Goal: Task Accomplishment & Management: Use online tool/utility

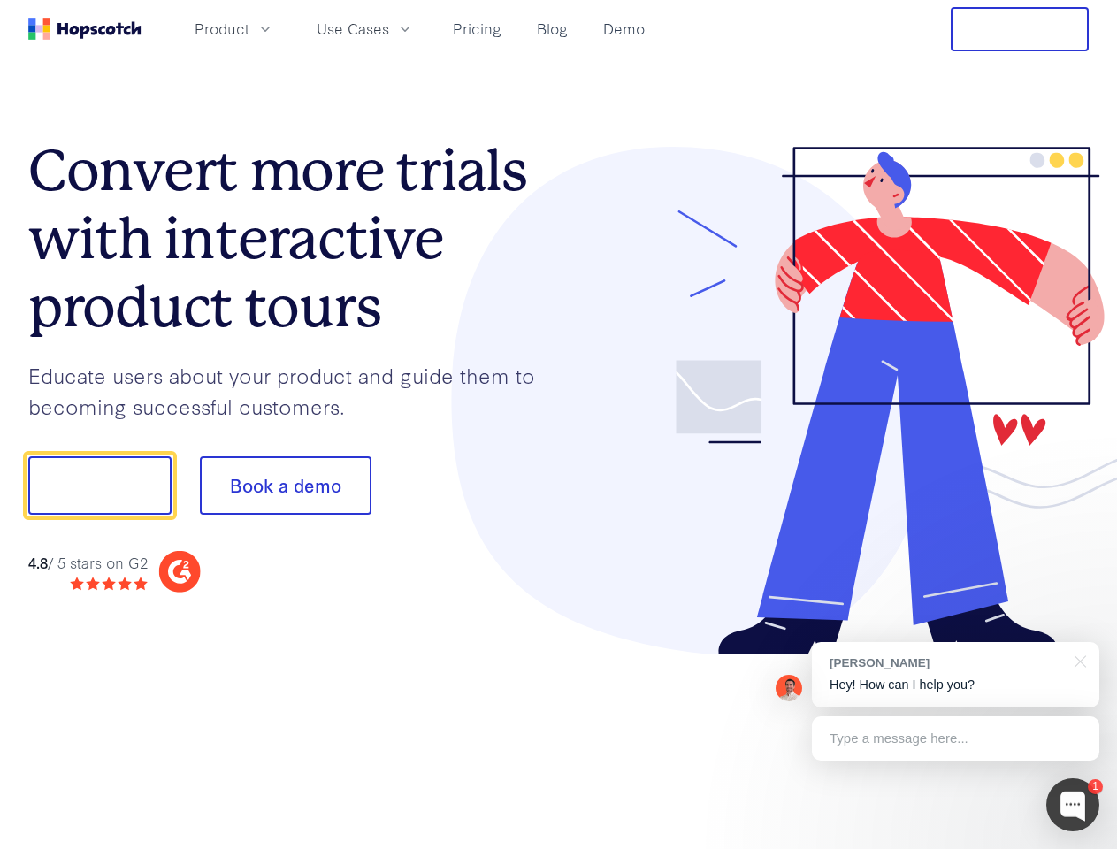
click at [559, 424] on div at bounding box center [824, 401] width 530 height 508
click at [249, 28] on span "Product" at bounding box center [221, 29] width 55 height 22
click at [389, 28] on span "Use Cases" at bounding box center [352, 29] width 72 height 22
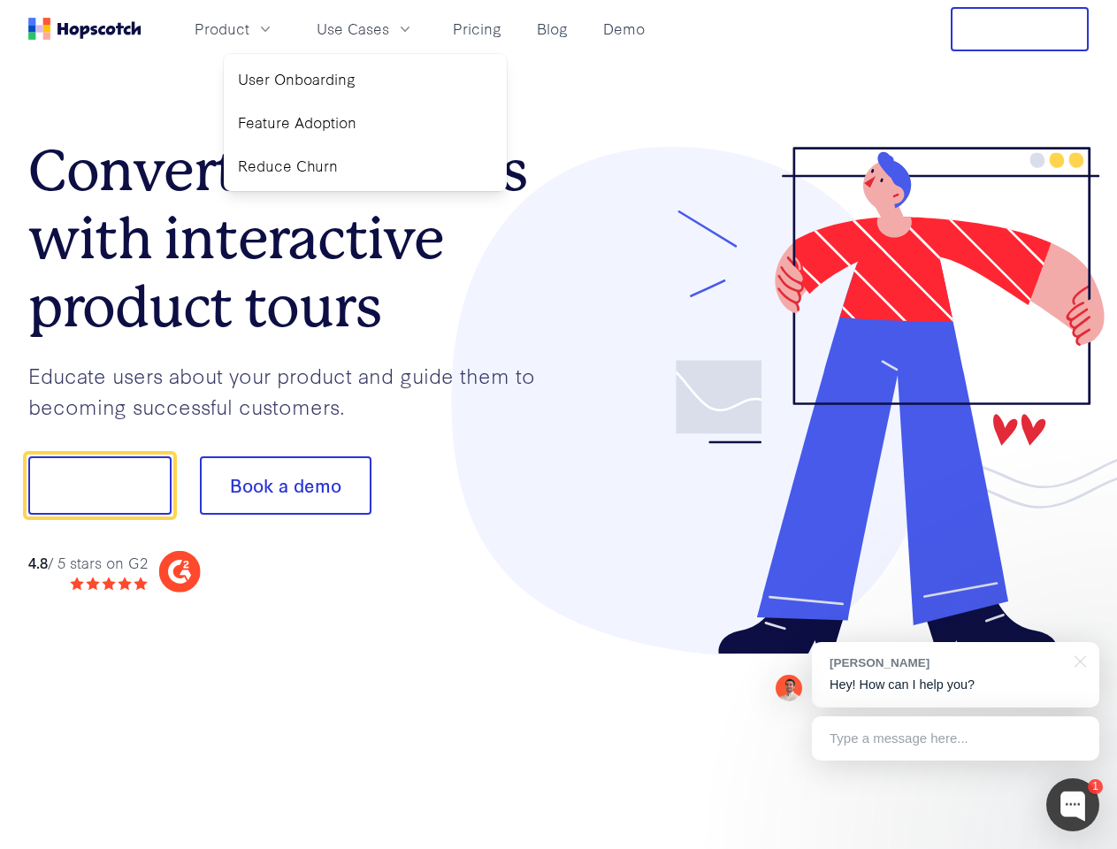
click at [1019, 29] on button "Free Trial" at bounding box center [1019, 29] width 138 height 44
click at [99, 485] on button "Show me!" at bounding box center [99, 485] width 143 height 58
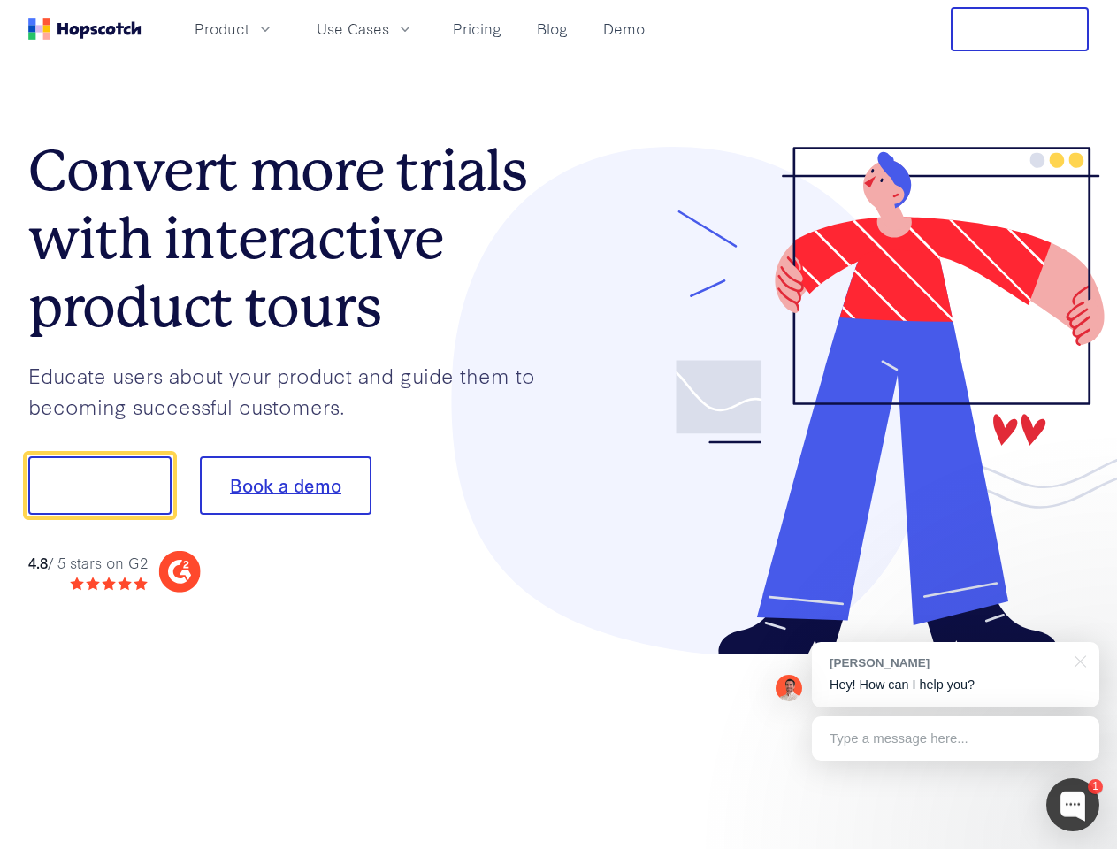
click at [285, 485] on button "Book a demo" at bounding box center [286, 485] width 172 height 58
click at [1072, 804] on div at bounding box center [1072, 804] width 53 height 53
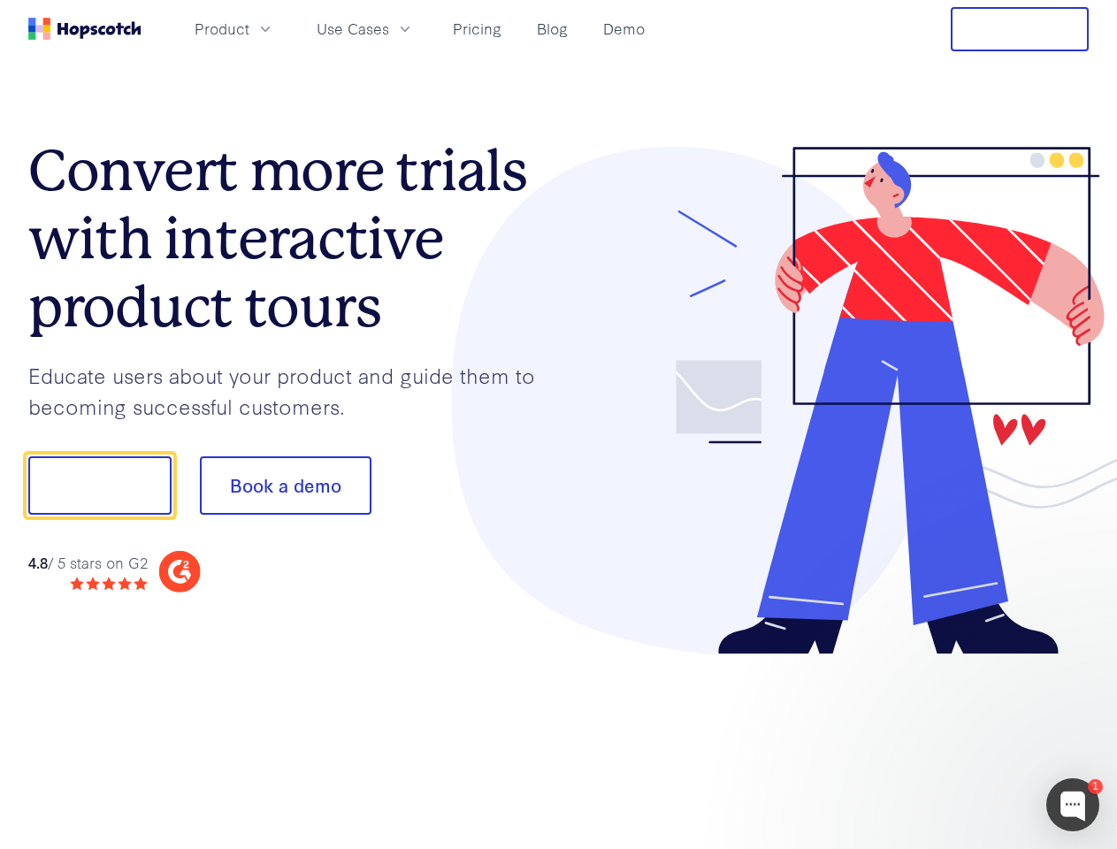
click at [955, 675] on div at bounding box center [933, 483] width 332 height 590
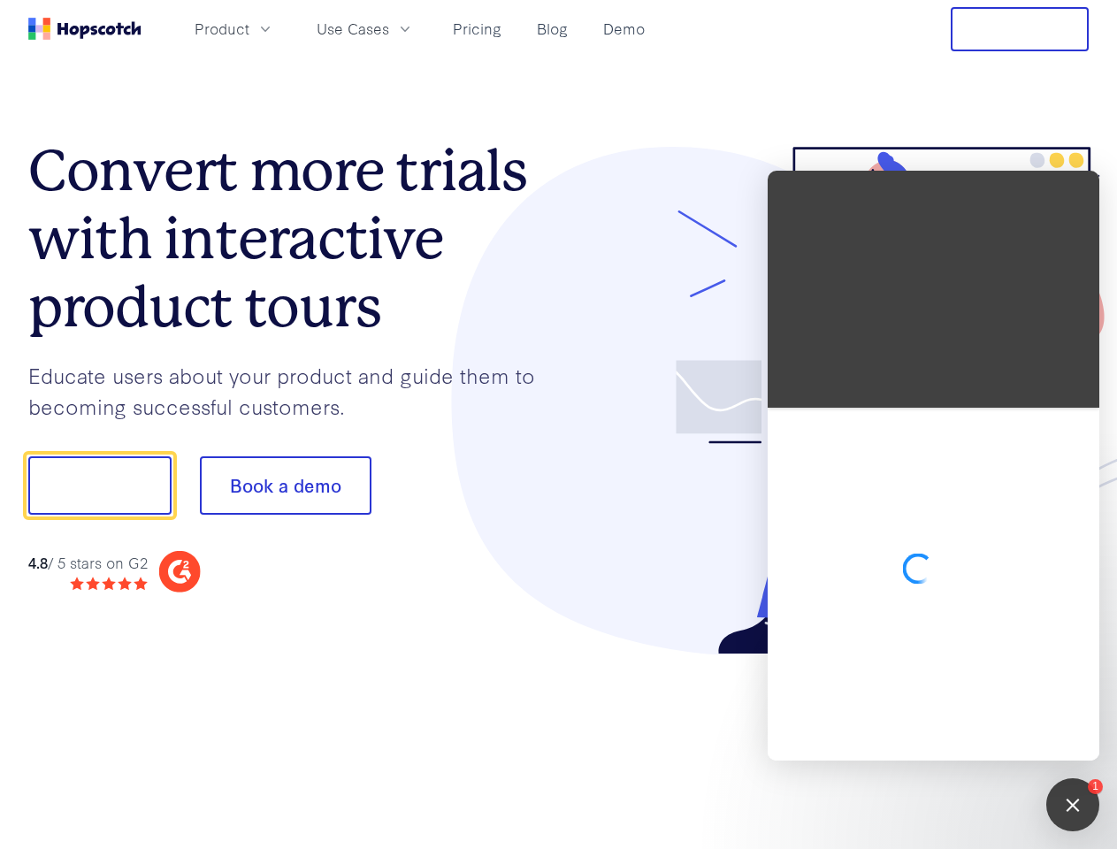
click at [1077, 659] on div at bounding box center [933, 584] width 332 height 353
click at [955, 738] on div at bounding box center [933, 584] width 332 height 353
